Goal: Navigation & Orientation: Understand site structure

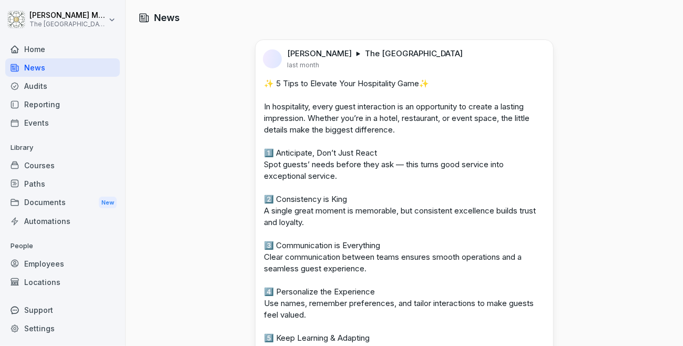
scroll to position [210, 0]
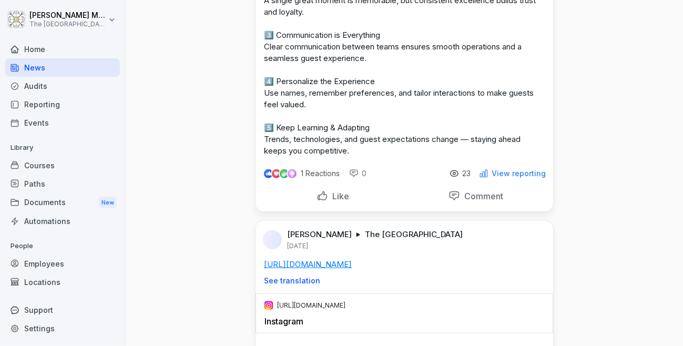
click at [39, 87] on div "Audits" at bounding box center [62, 86] width 115 height 18
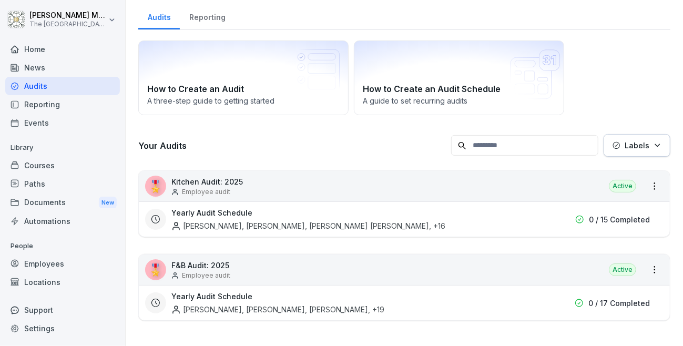
scroll to position [10, 0]
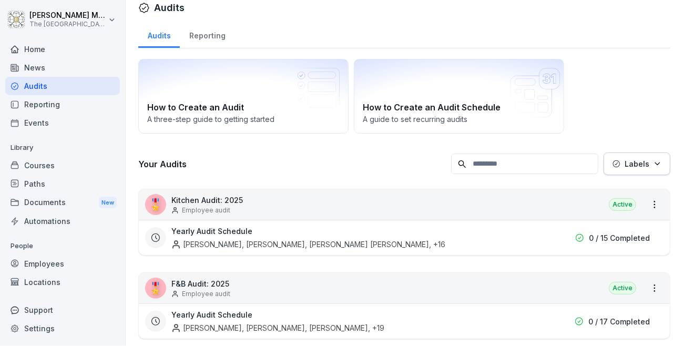
click at [75, 103] on div "Reporting" at bounding box center [62, 104] width 115 height 18
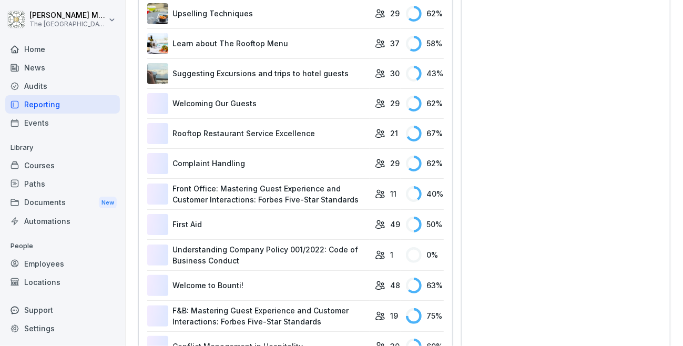
scroll to position [325, 0]
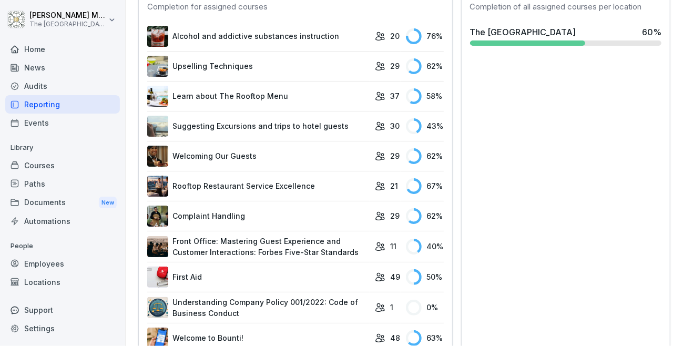
click at [231, 122] on link "Suggesting Excursions and trips to hotel guests" at bounding box center [258, 126] width 222 height 21
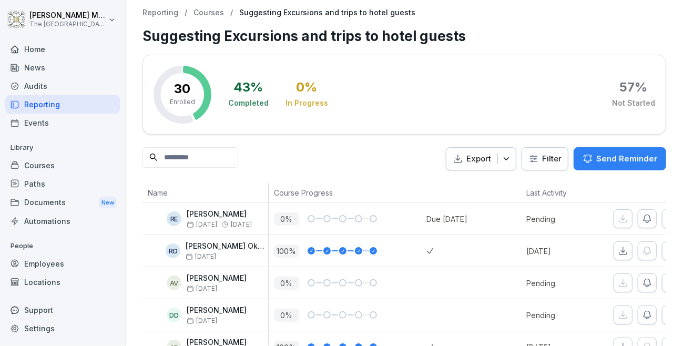
click at [37, 172] on div "Courses" at bounding box center [62, 165] width 115 height 18
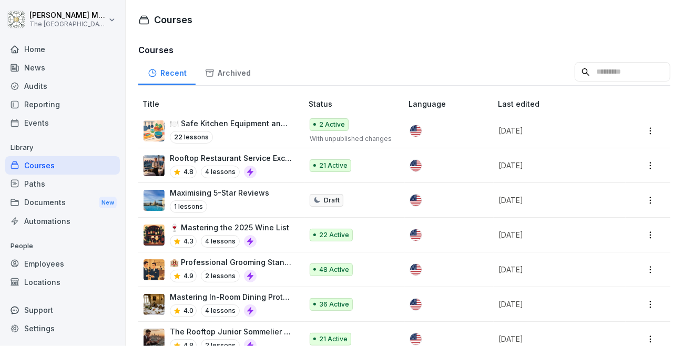
click at [23, 185] on div "Paths" at bounding box center [62, 184] width 115 height 18
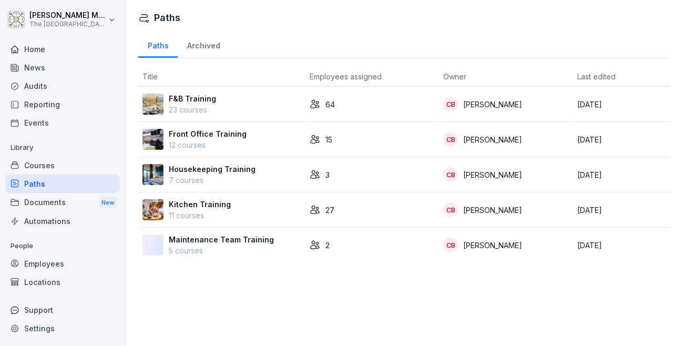
click at [47, 198] on div "Documents New" at bounding box center [62, 202] width 115 height 19
click at [58, 262] on div "Employees" at bounding box center [62, 263] width 115 height 18
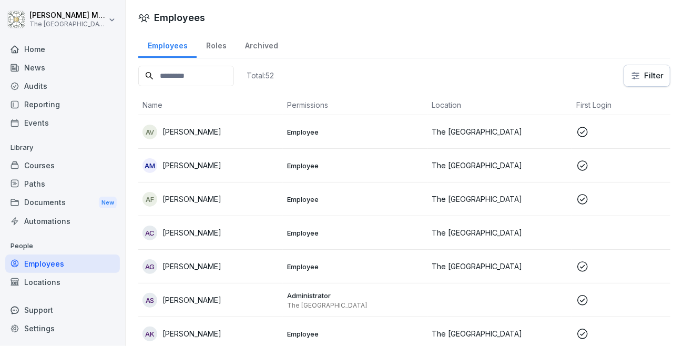
click at [229, 45] on div "Roles" at bounding box center [216, 44] width 39 height 27
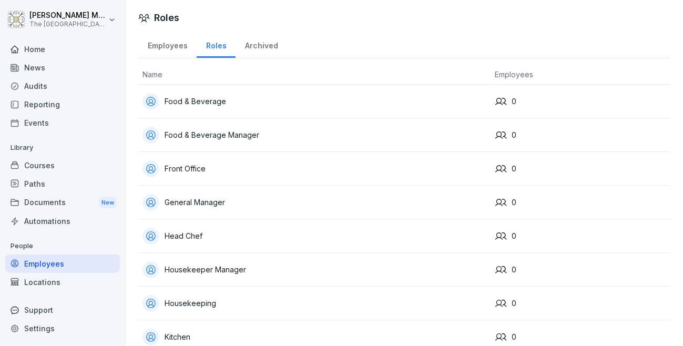
click at [109, 20] on html "[PERSON_NAME] The Embassy Valletta Hotel Home News Audits Reporting Events Libr…" at bounding box center [341, 173] width 683 height 346
click at [42, 68] on div "Sign out" at bounding box center [68, 66] width 104 height 19
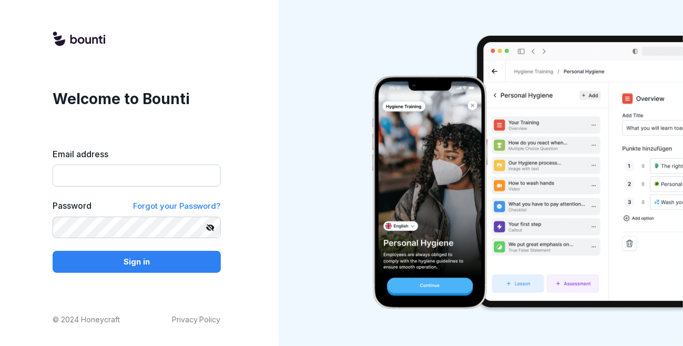
type input "**********"
